Goal: Information Seeking & Learning: Learn about a topic

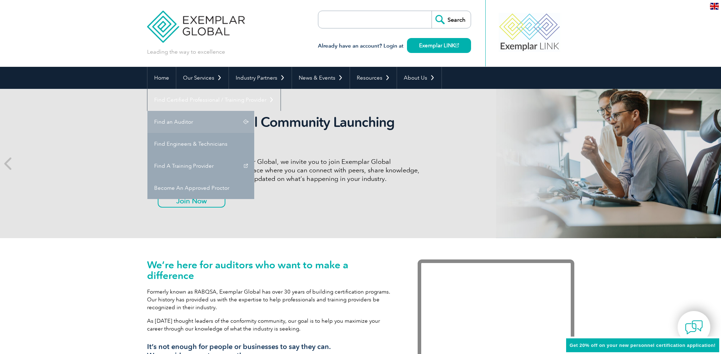
scroll to position [53, 0]
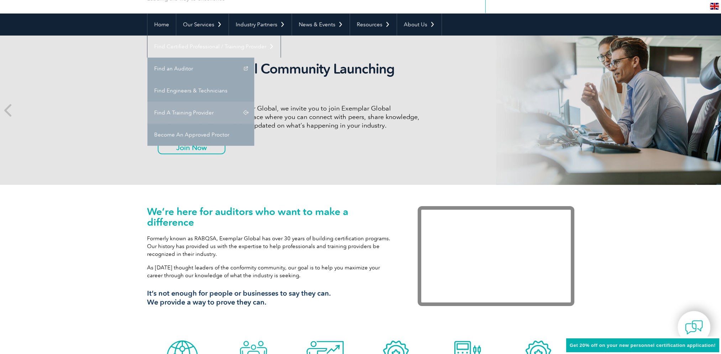
click at [254, 102] on link "Find A Training Provider" at bounding box center [200, 113] width 107 height 22
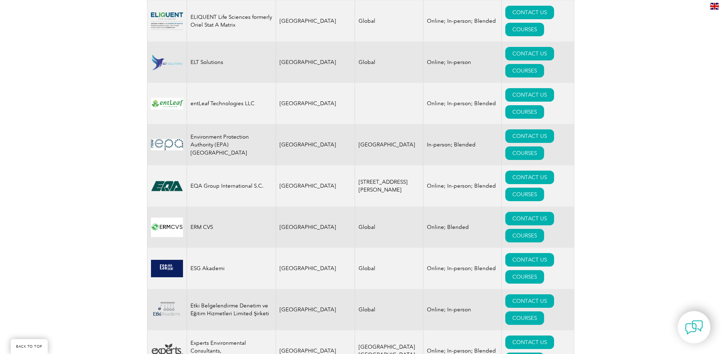
scroll to position [3515, 0]
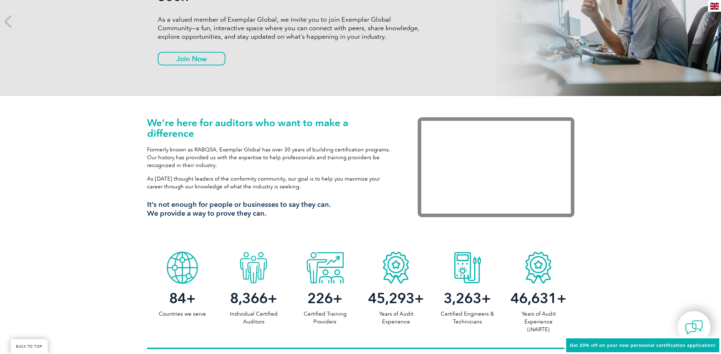
scroll to position [18, 0]
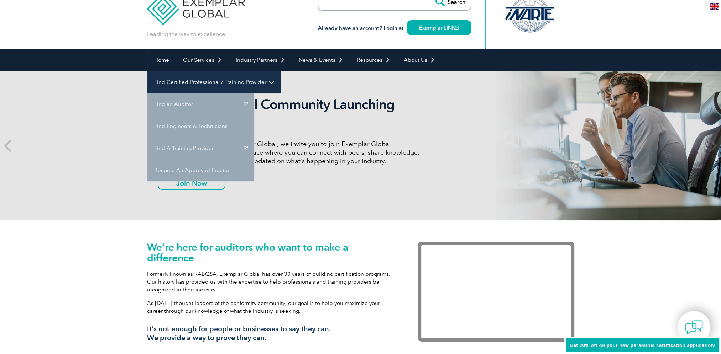
click at [280, 71] on link "Find Certified Professional / Training Provider" at bounding box center [213, 82] width 133 height 22
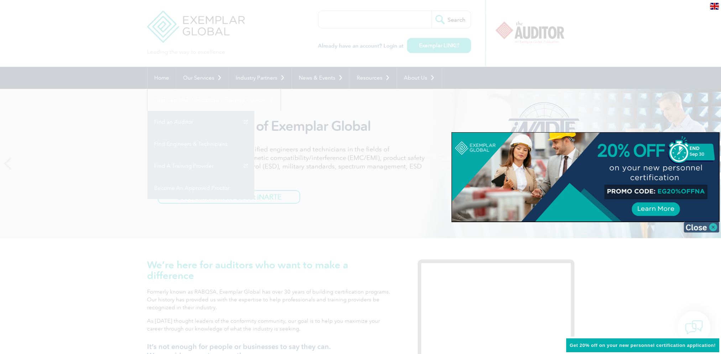
click at [704, 227] on img at bounding box center [701, 227] width 36 height 11
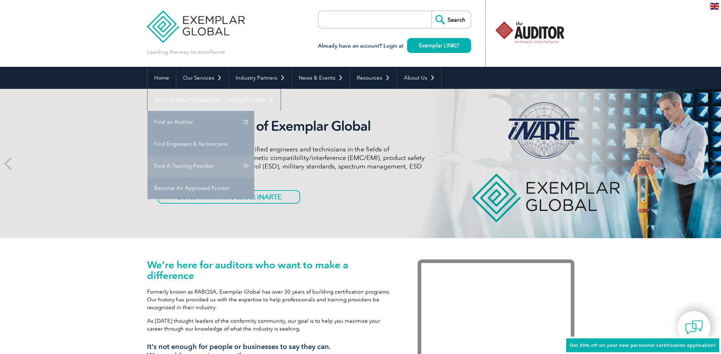
click at [254, 155] on link "Find A Training Provider" at bounding box center [200, 166] width 107 height 22
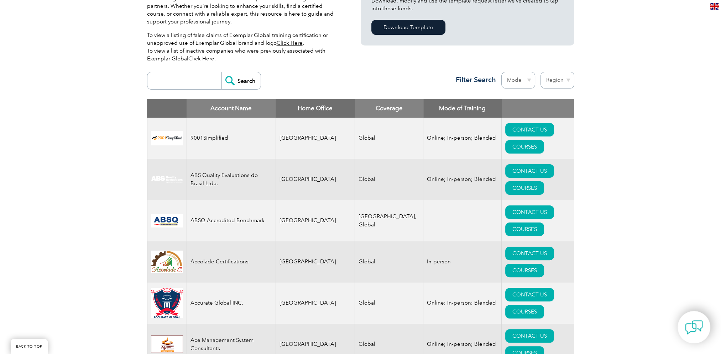
scroll to position [222, 0]
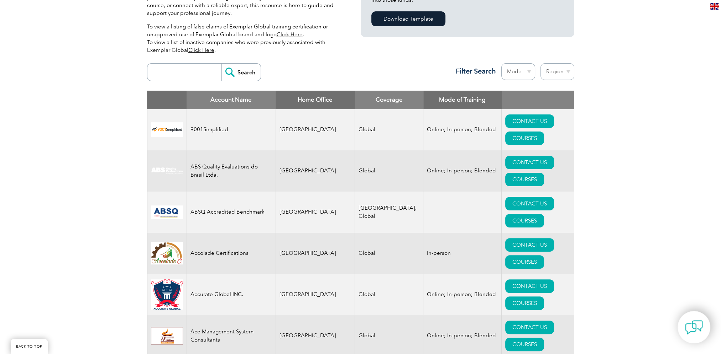
click at [296, 99] on th "Home Office" at bounding box center [314, 100] width 79 height 19
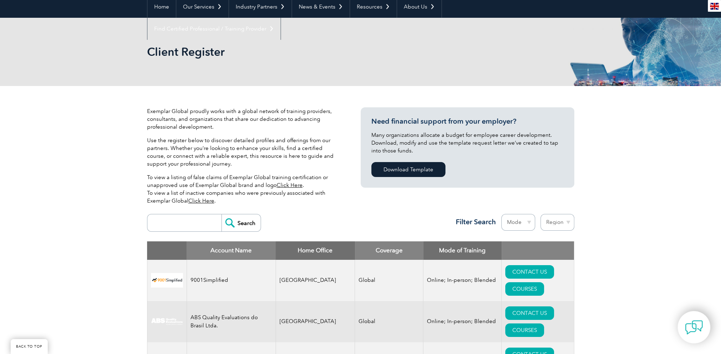
scroll to position [89, 0]
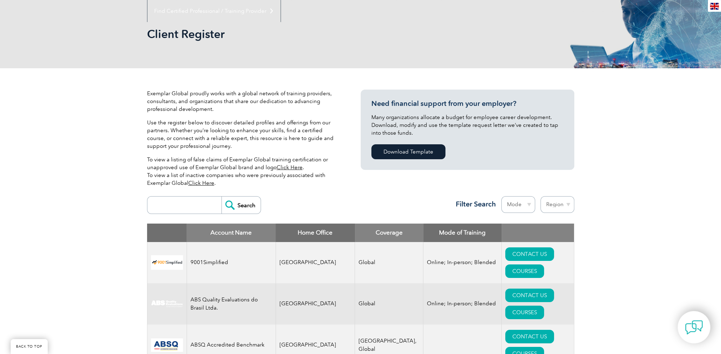
click at [528, 206] on select "Mode Online In-person Blended" at bounding box center [518, 204] width 34 height 17
click at [569, 205] on select "Region Australia Bahrain Bangladesh Brazil Canada Colombia Dominican Republic E…" at bounding box center [557, 204] width 34 height 17
select select "[GEOGRAPHIC_DATA]"
click at [540, 196] on select "Region Australia Bahrain Bangladesh Brazil Canada Colombia Dominican Republic E…" at bounding box center [557, 204] width 34 height 17
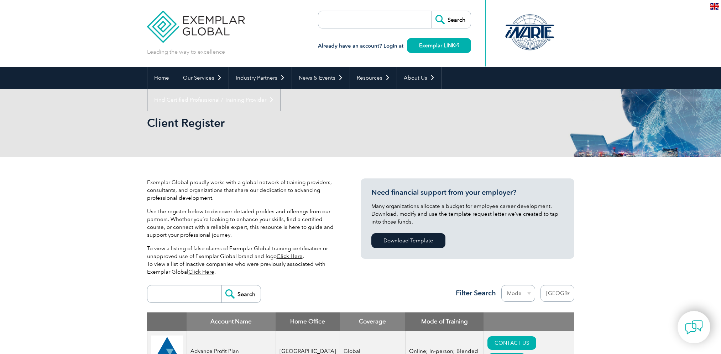
select select "[GEOGRAPHIC_DATA]"
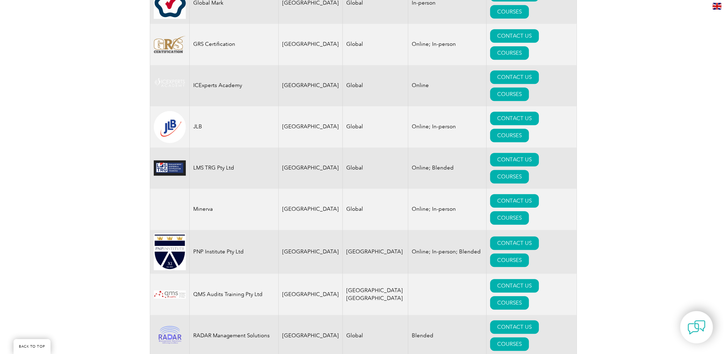
scroll to position [694, 0]
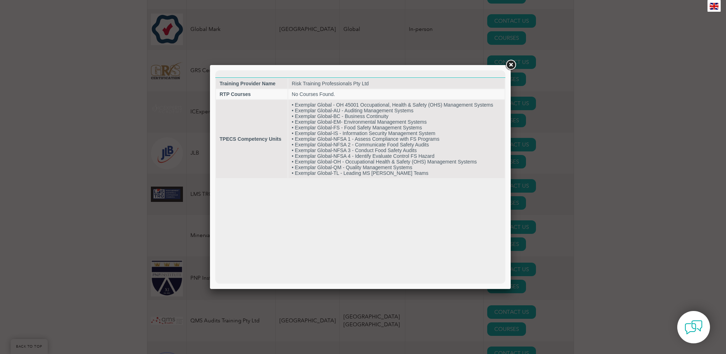
scroll to position [0, 0]
click at [510, 64] on link at bounding box center [510, 65] width 13 height 13
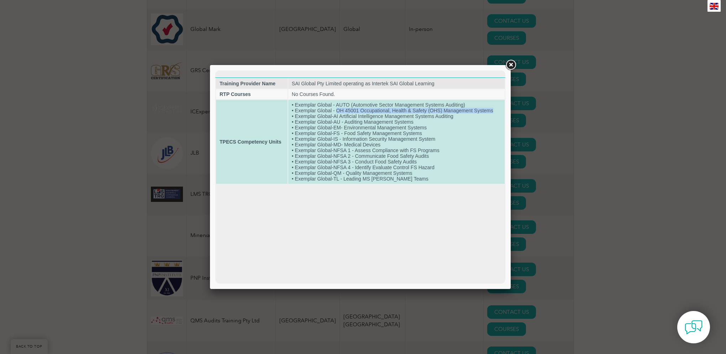
drag, startPoint x: 336, startPoint y: 110, endPoint x: 494, endPoint y: 111, distance: 158.0
click at [494, 111] on td "• Exemplar Global - AUTO (Automotive Sector Management Systems Auditing) • Exem…" at bounding box center [396, 142] width 216 height 84
drag, startPoint x: 345, startPoint y: 122, endPoint x: 413, endPoint y: 121, distance: 68.3
click at [413, 121] on td "• Exemplar Global - AUTO (Automotive Sector Management Systems Auditing) • Exem…" at bounding box center [396, 142] width 216 height 84
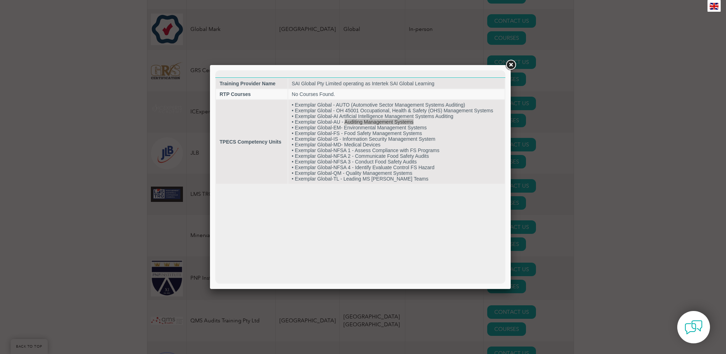
click at [509, 63] on link at bounding box center [510, 65] width 13 height 13
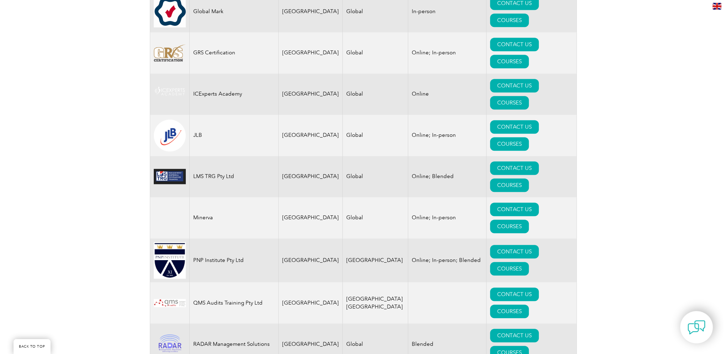
scroll to position [720, 0]
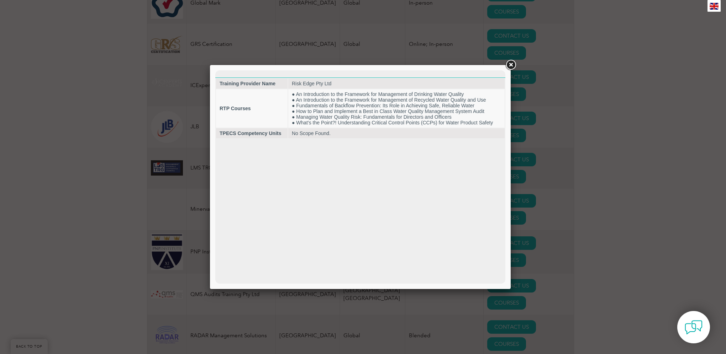
scroll to position [0, 0]
click at [510, 63] on link at bounding box center [510, 65] width 13 height 13
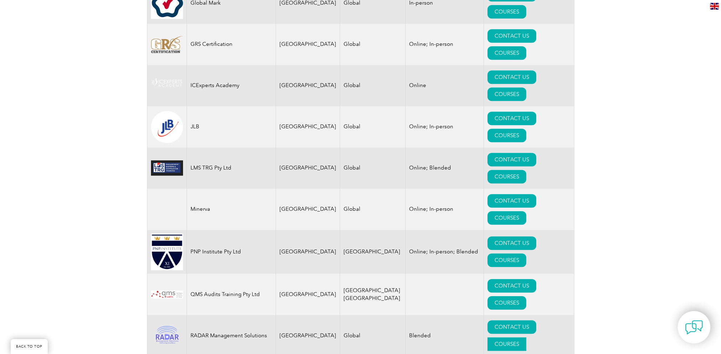
click at [525, 338] on link "COURSES" at bounding box center [506, 345] width 39 height 14
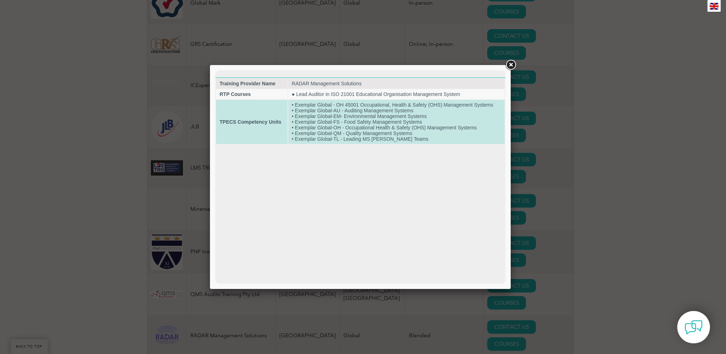
click at [345, 136] on td "• Exemplar Global - OH 45001 Occupational, Health & Safety (OHS) Management Sys…" at bounding box center [396, 122] width 216 height 44
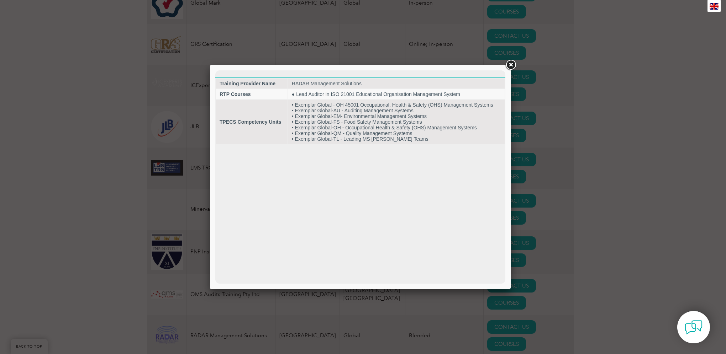
click at [511, 65] on link at bounding box center [510, 65] width 13 height 13
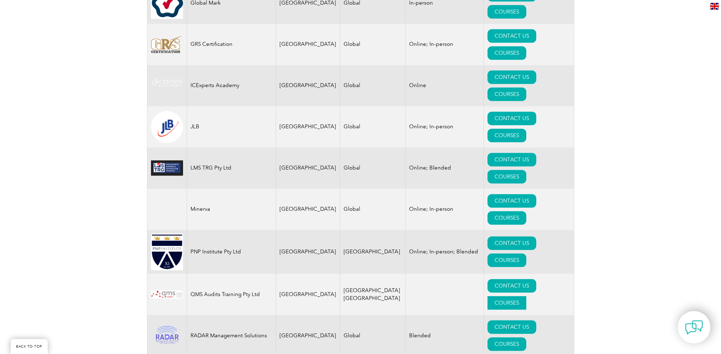
click at [526, 296] on link "COURSES" at bounding box center [506, 303] width 39 height 14
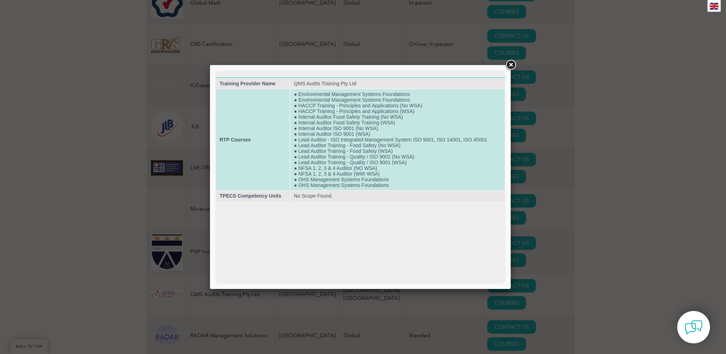
click at [299, 142] on td "● Environmental Management Systems Foundations ● Environmental Management Syste…" at bounding box center [397, 139] width 214 height 101
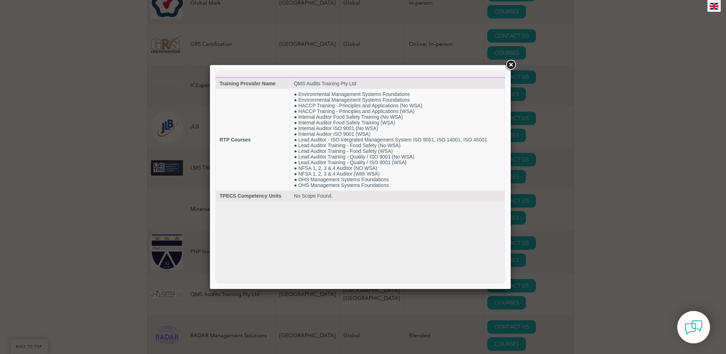
click at [512, 64] on link at bounding box center [510, 65] width 13 height 13
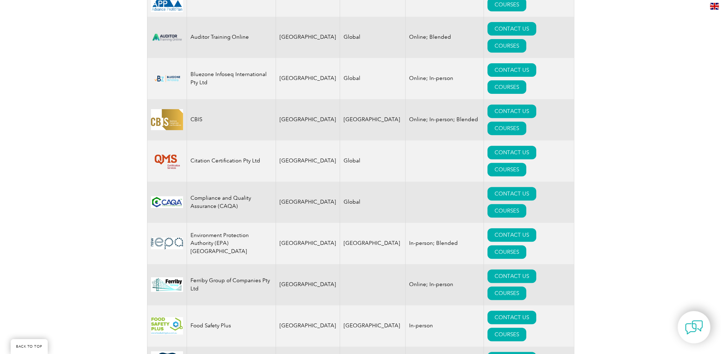
scroll to position [240, 0]
